Goal: Transaction & Acquisition: Purchase product/service

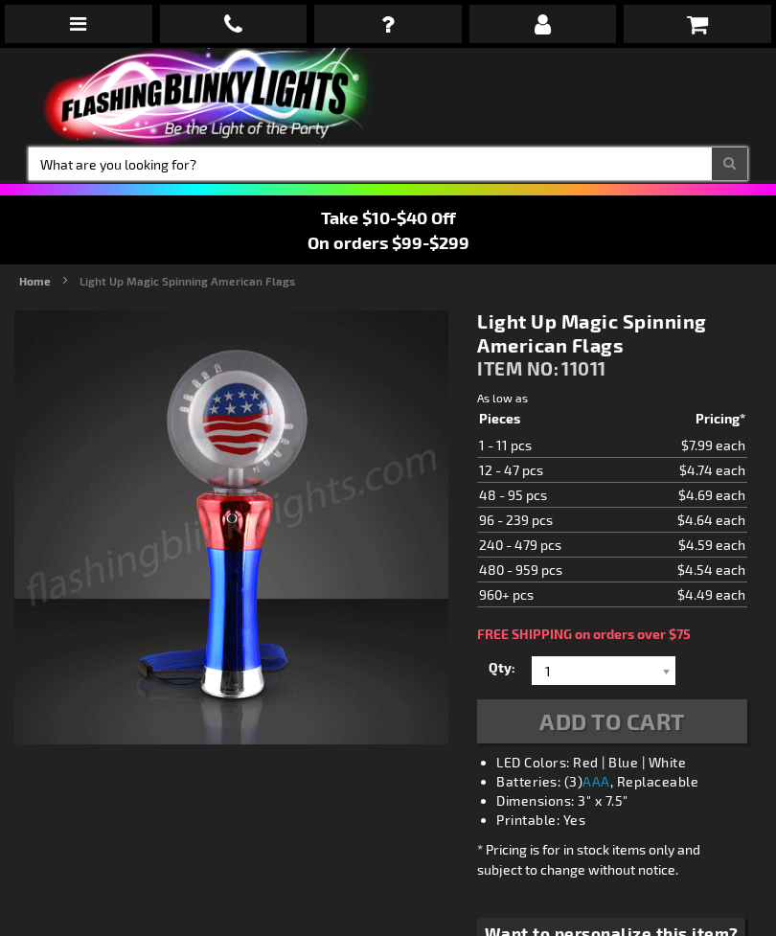
click at [322, 160] on input "Search" at bounding box center [388, 164] width 719 height 33
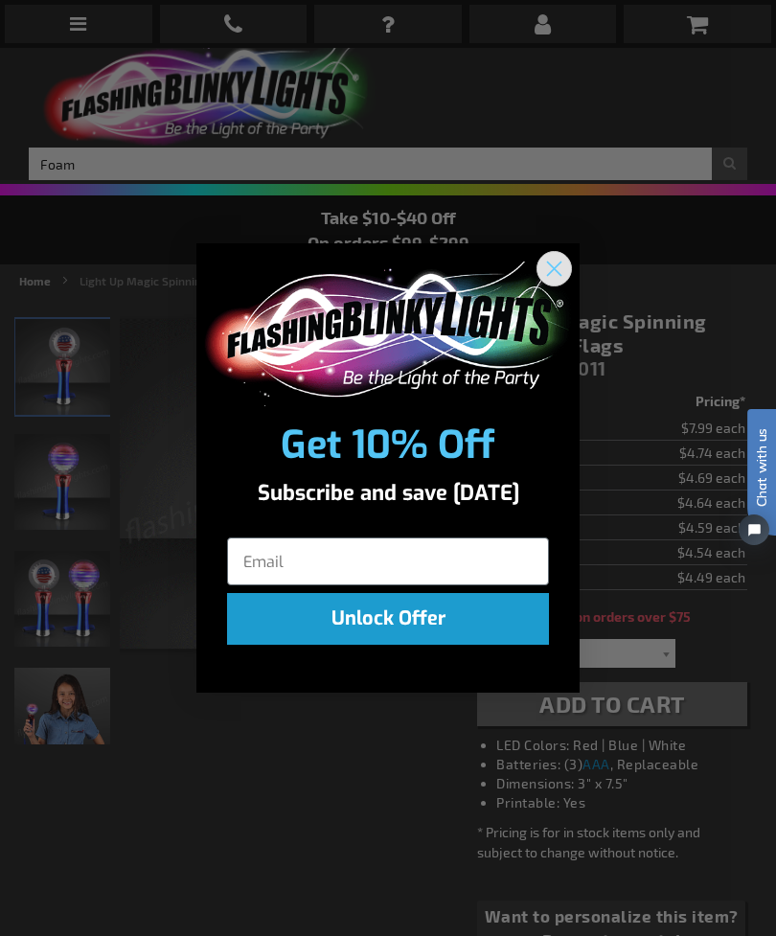
click at [551, 273] on circle "Close dialog" at bounding box center [555, 269] width 32 height 32
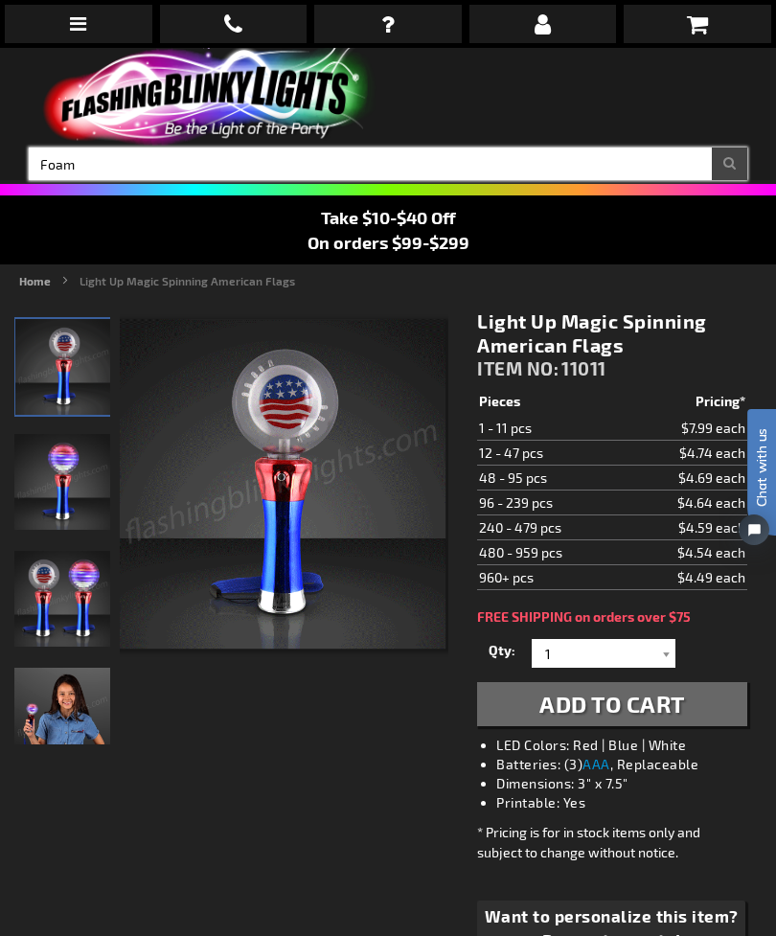
click at [160, 173] on input "Foam" at bounding box center [388, 164] width 719 height 33
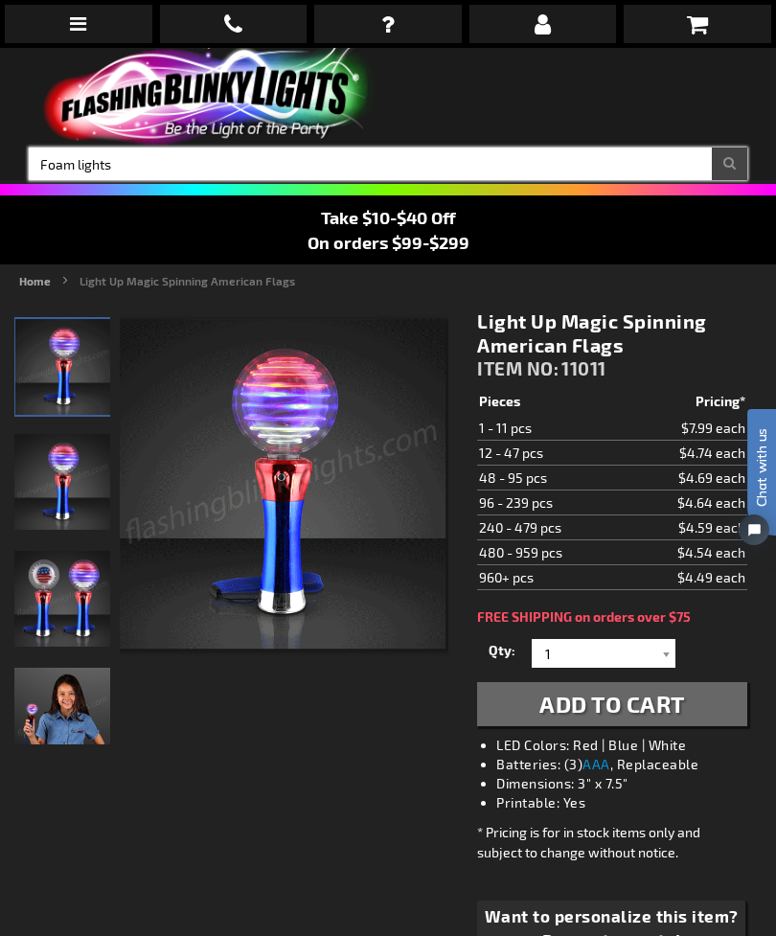
type input "Foam lights"
click at [729, 164] on button "Search" at bounding box center [729, 164] width 35 height 33
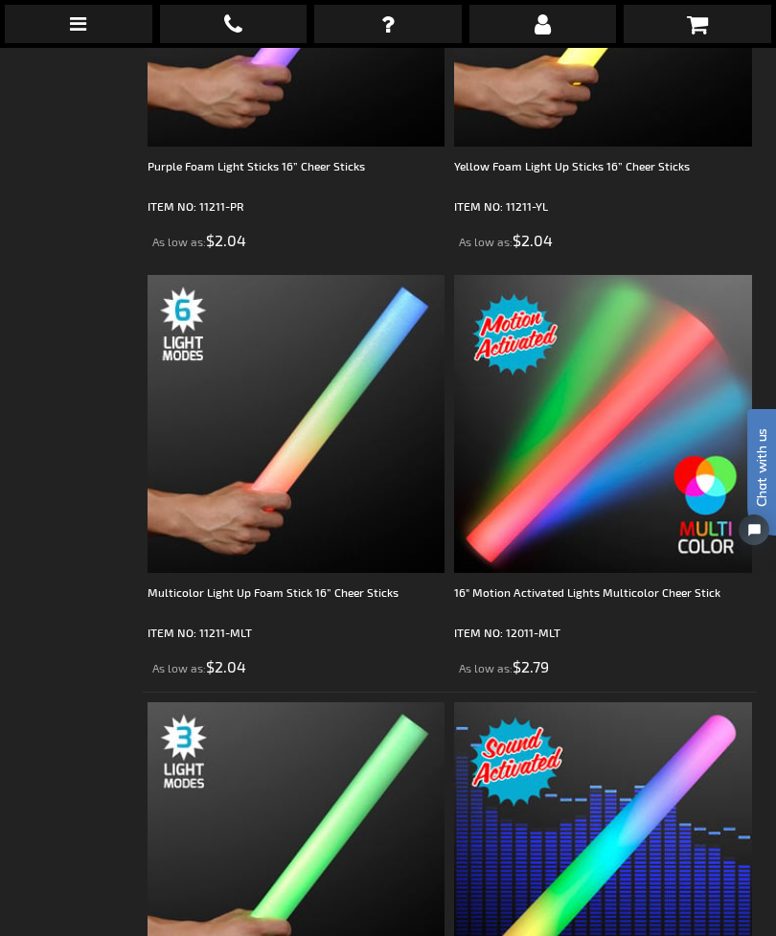
scroll to position [1000, 0]
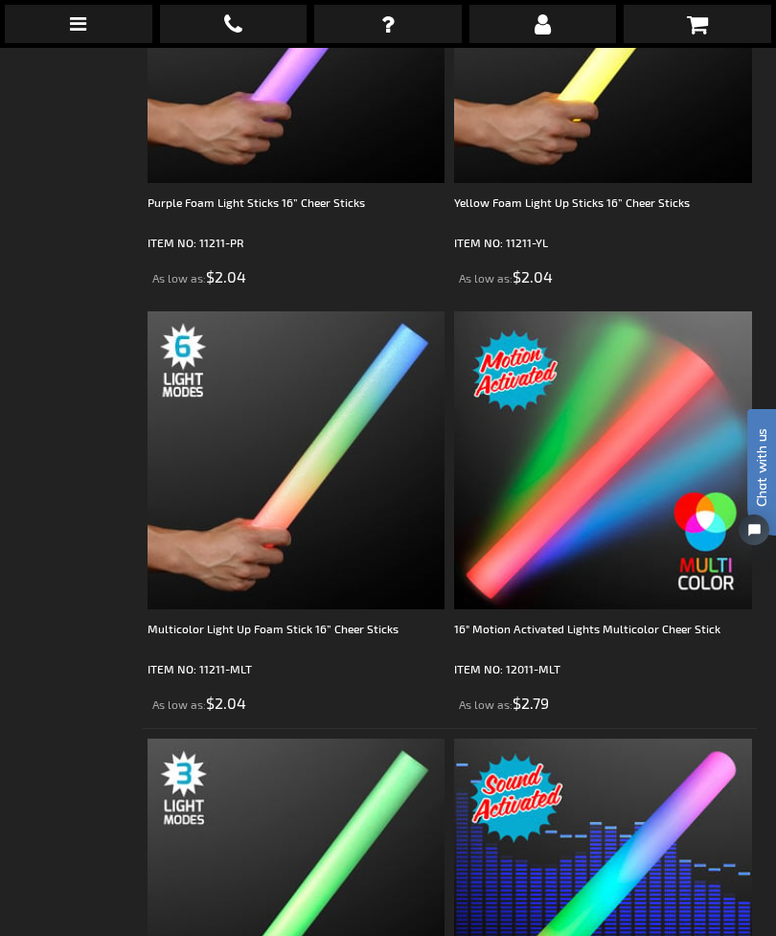
click at [229, 486] on img at bounding box center [297, 460] width 298 height 298
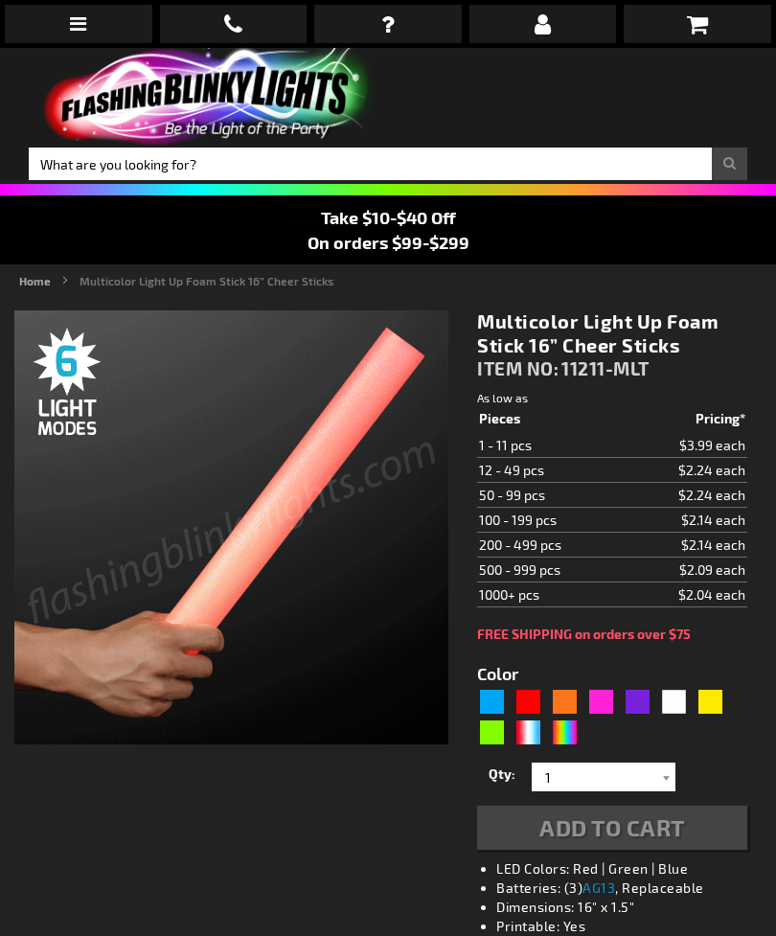
type input "5659"
